Goal: Task Accomplishment & Management: Understand process/instructions

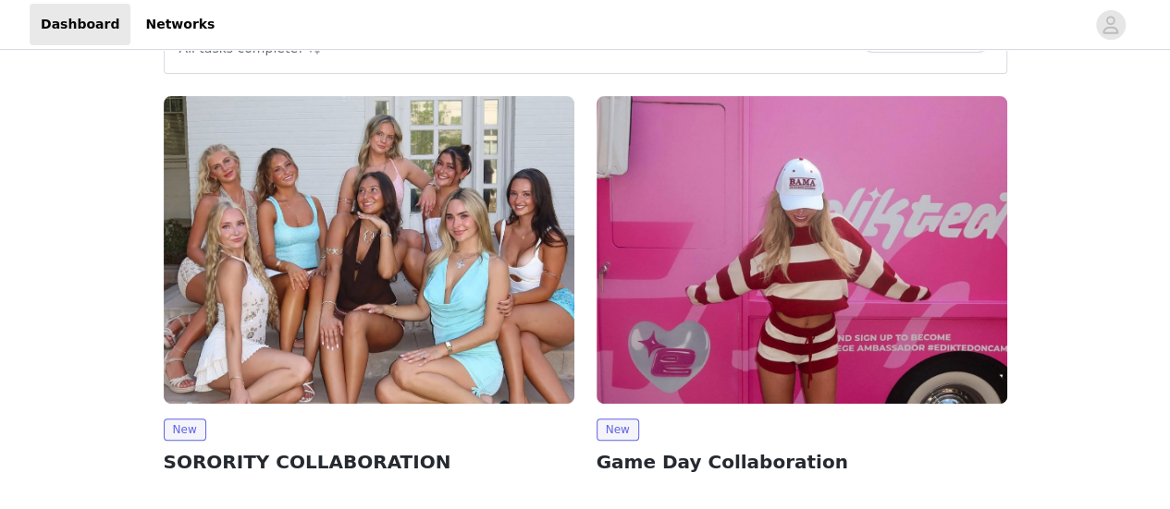
scroll to position [200, 0]
click at [439, 264] on img at bounding box center [369, 249] width 411 height 308
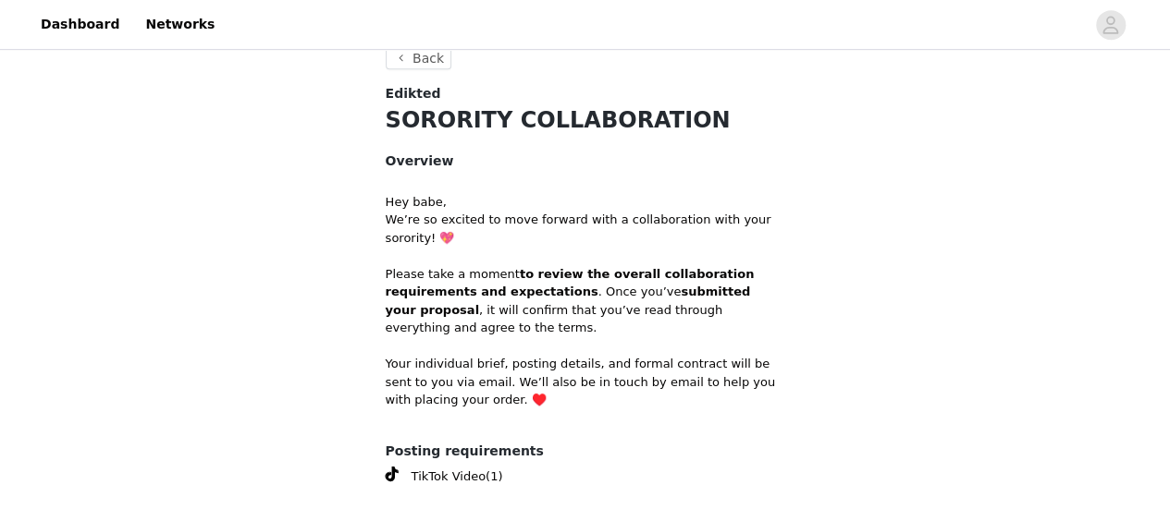
scroll to position [603, 0]
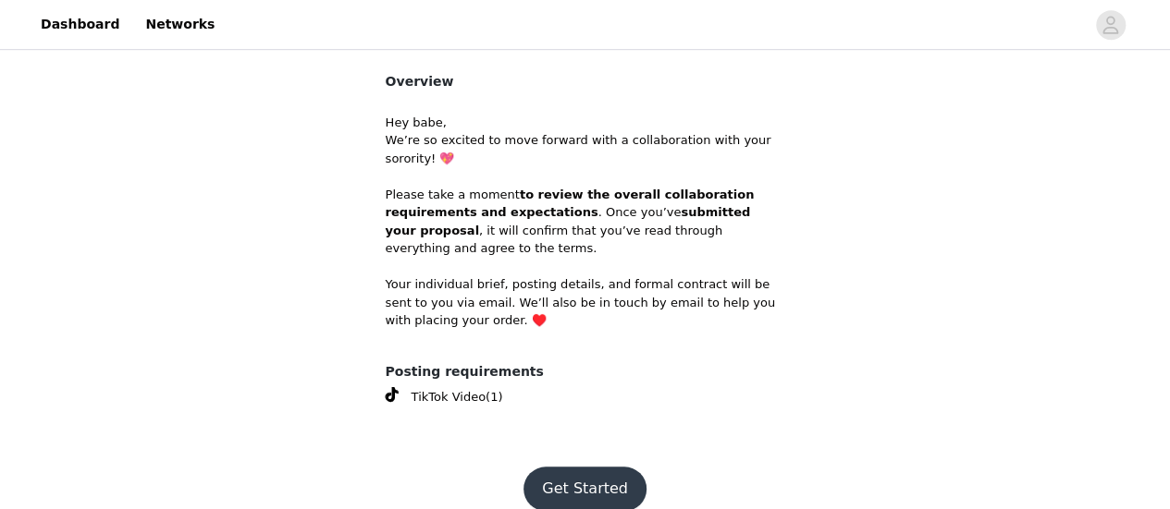
click at [598, 445] on footer "Get Started" at bounding box center [585, 489] width 240 height 89
click at [598, 467] on button "Get Started" at bounding box center [584, 489] width 123 height 44
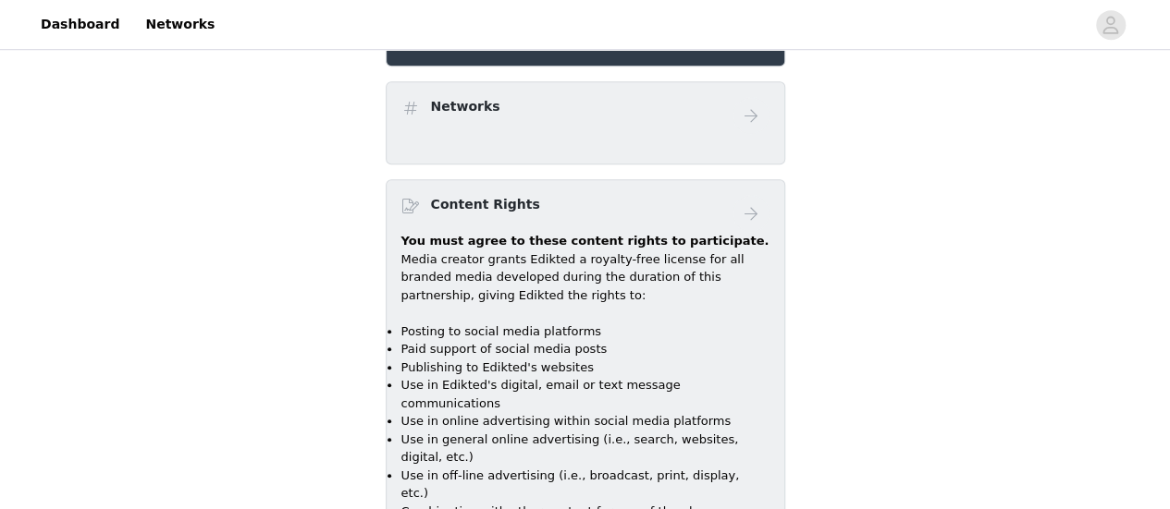
scroll to position [505, 0]
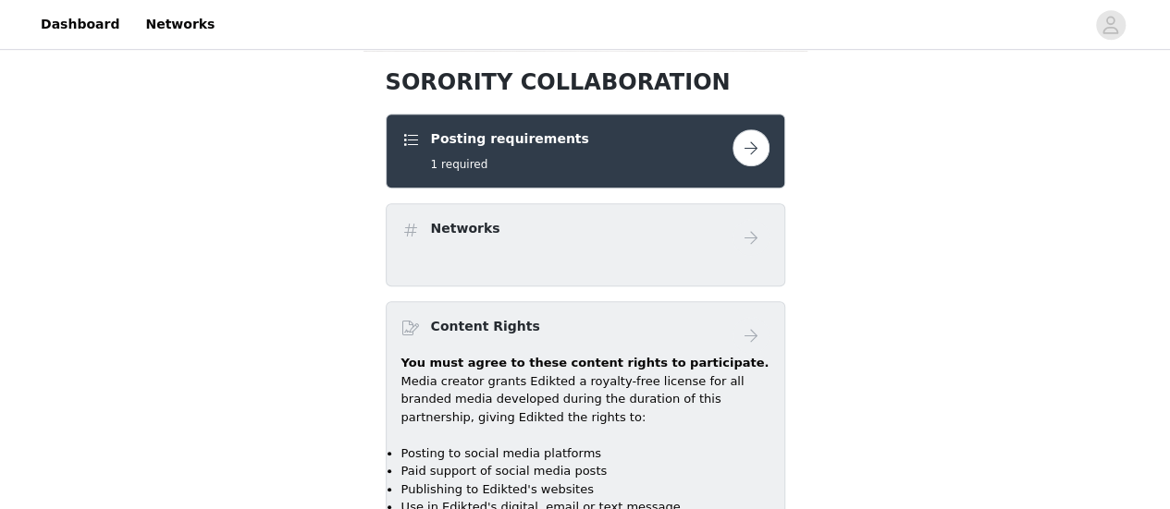
click at [743, 162] on button "button" at bounding box center [750, 147] width 37 height 37
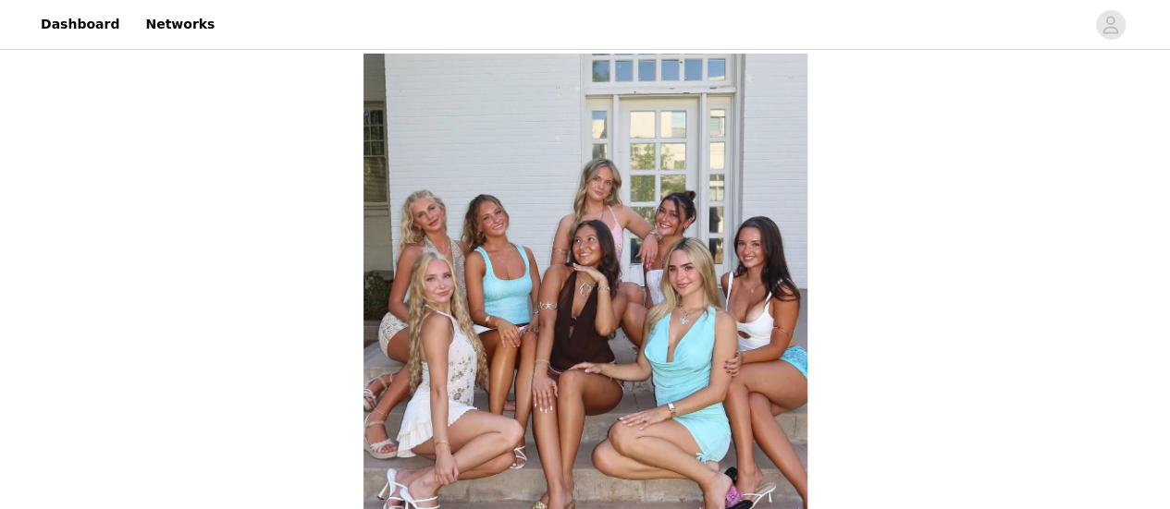
scroll to position [165, 0]
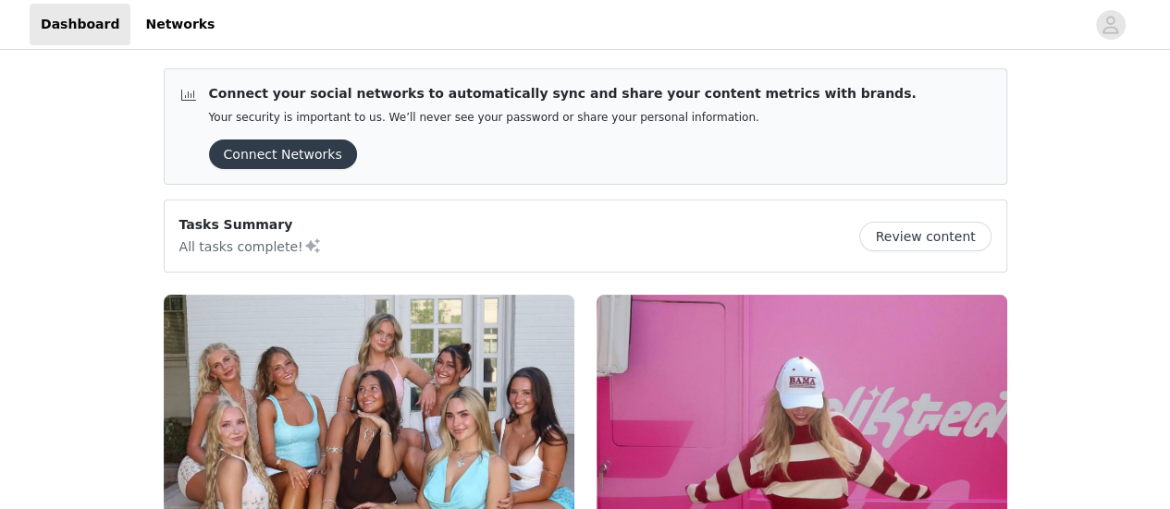
click at [376, 329] on img at bounding box center [369, 449] width 411 height 308
